Goal: Information Seeking & Learning: Learn about a topic

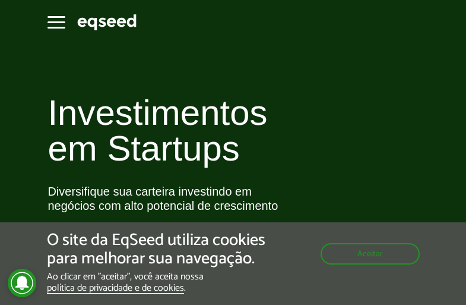
scroll to position [3984, 0]
